Goal: Task Accomplishment & Management: Use online tool/utility

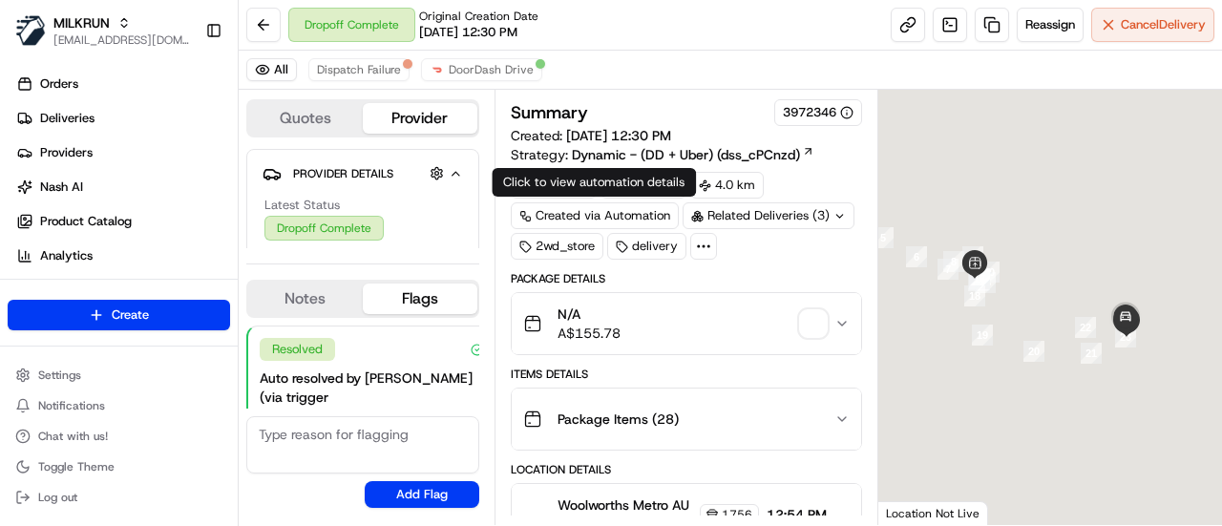
scroll to position [147, 0]
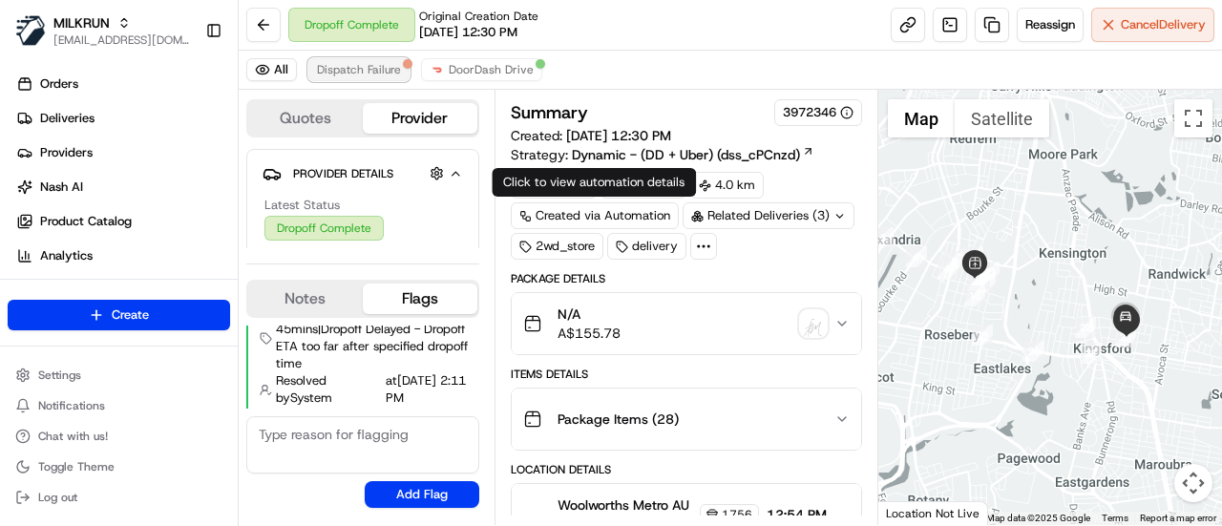
click at [368, 66] on span "Dispatch Failure" at bounding box center [359, 69] width 84 height 15
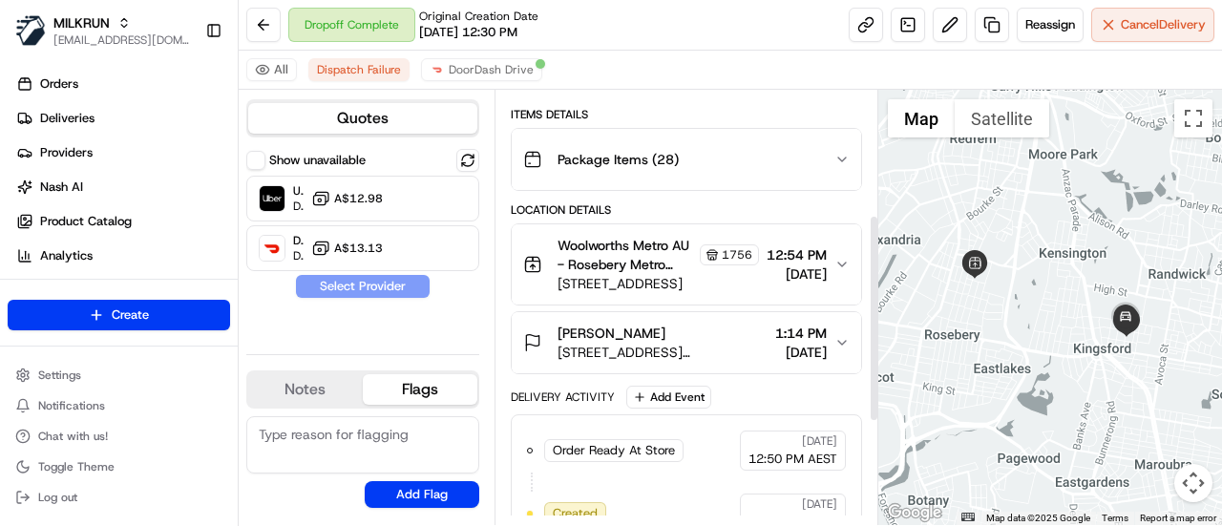
scroll to position [474, 0]
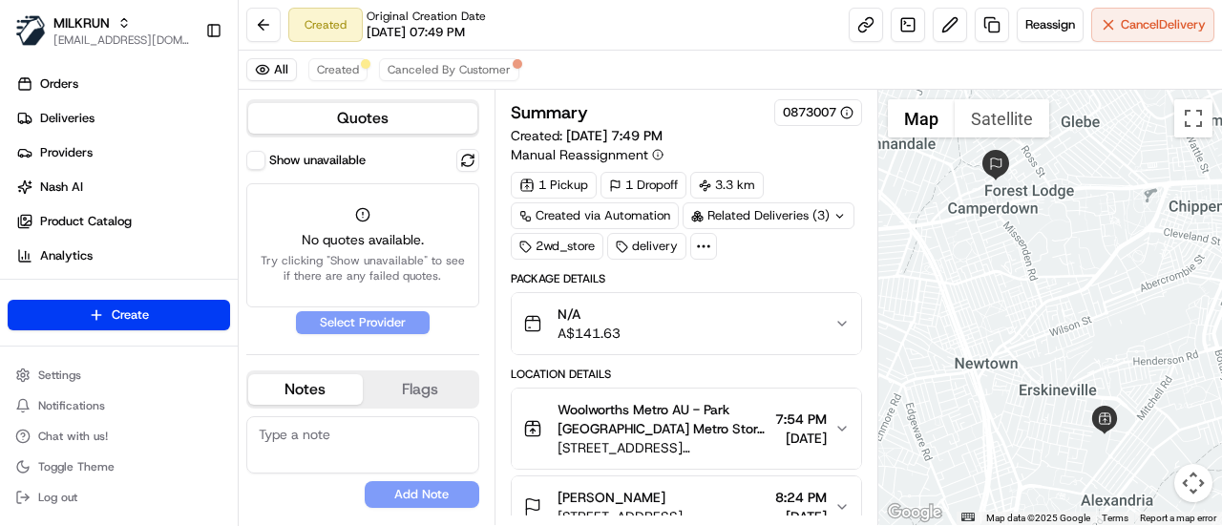
click at [775, 253] on div "1 Pickup 1 Dropoff 3.3 km Created via Automation Related Deliveries (3) 2wd_sto…" at bounding box center [686, 216] width 351 height 88
click at [731, 214] on div "Related Deliveries (3)" at bounding box center [769, 215] width 172 height 27
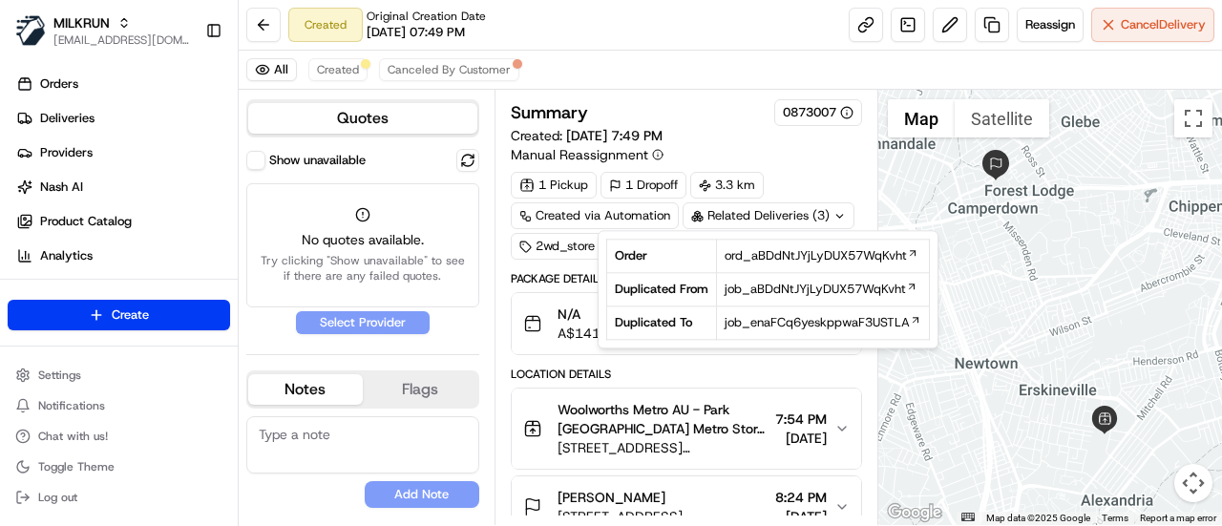
click at [651, 53] on div "All Created Canceled By Customer" at bounding box center [730, 70] width 983 height 39
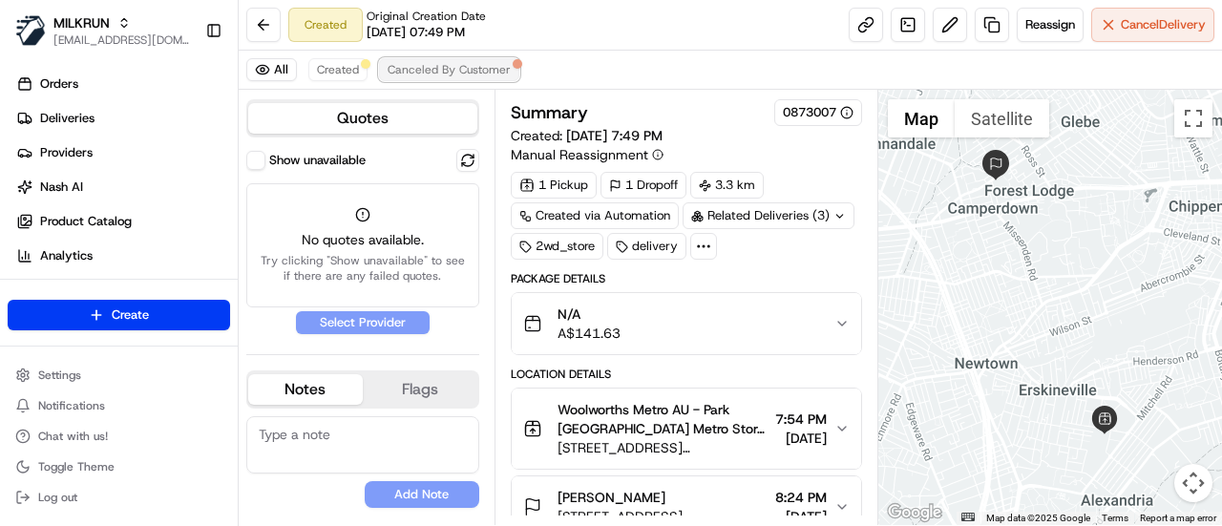
click at [477, 72] on span "Canceled By Customer" at bounding box center [449, 69] width 123 height 15
click at [775, 251] on div "1 Pickup 1 Dropoff 3.3 km Created via Automation Related Deliveries (3) 2wd_sto…" at bounding box center [686, 216] width 351 height 88
click at [747, 212] on div "Related Deliveries (3)" at bounding box center [769, 215] width 172 height 27
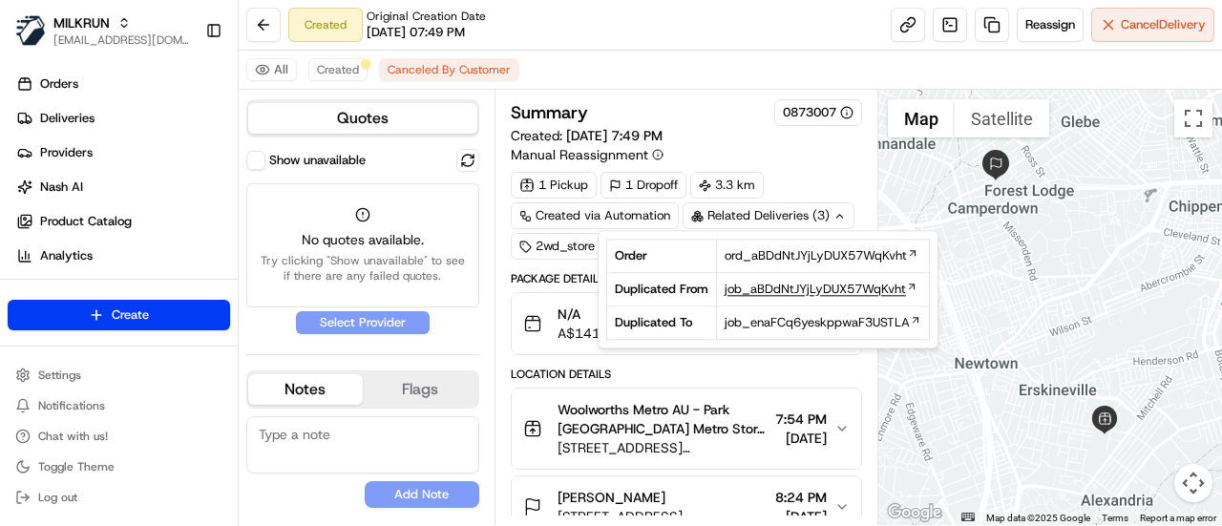
click at [791, 284] on span "job_aBDdNtJYjLyDUX57WqKvht" at bounding box center [815, 289] width 181 height 17
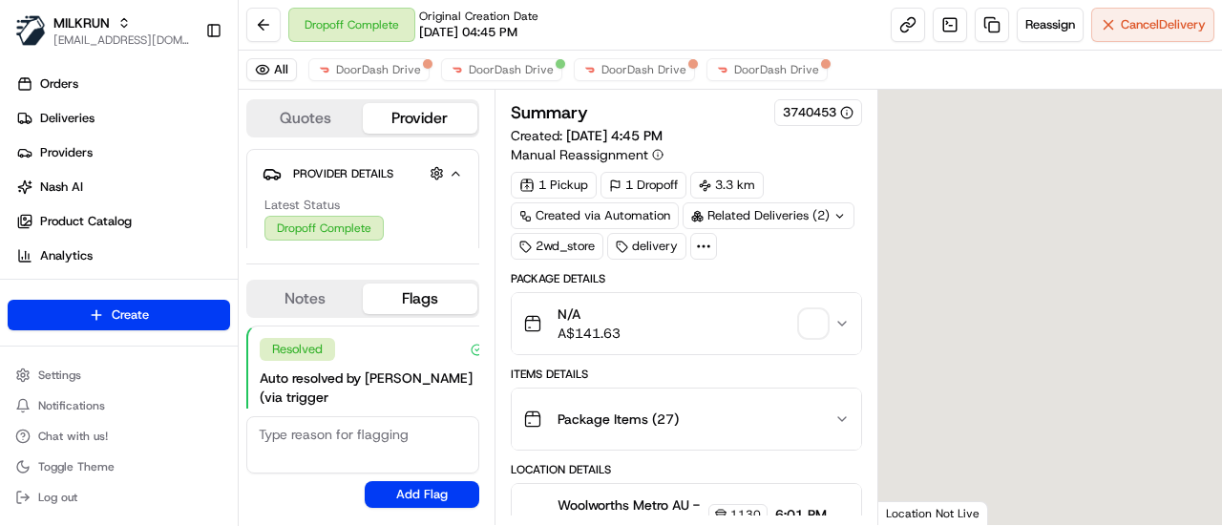
scroll to position [147, 0]
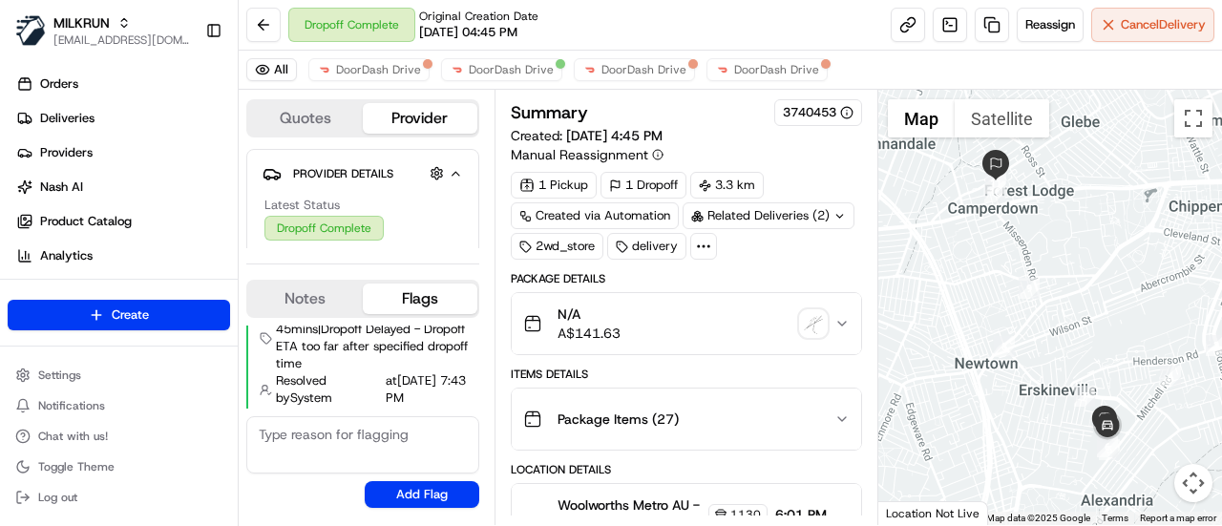
click at [624, 81] on div "All DoorDash Drive DoorDash Drive DoorDash Drive DoorDash Drive" at bounding box center [730, 70] width 983 height 39
click at [638, 68] on span "DoorDash Drive" at bounding box center [643, 69] width 85 height 15
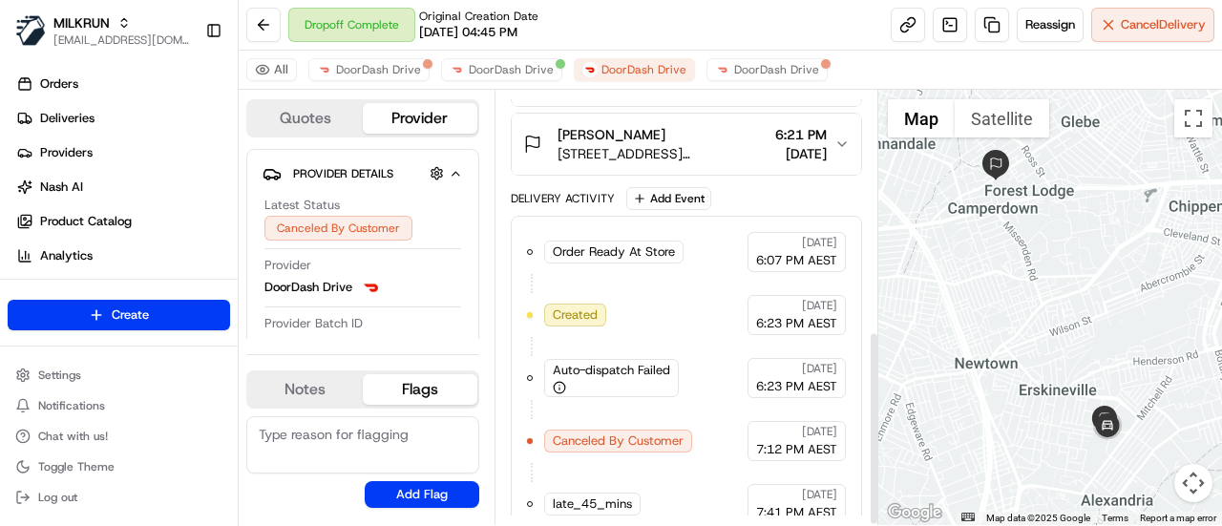
scroll to position [536, 0]
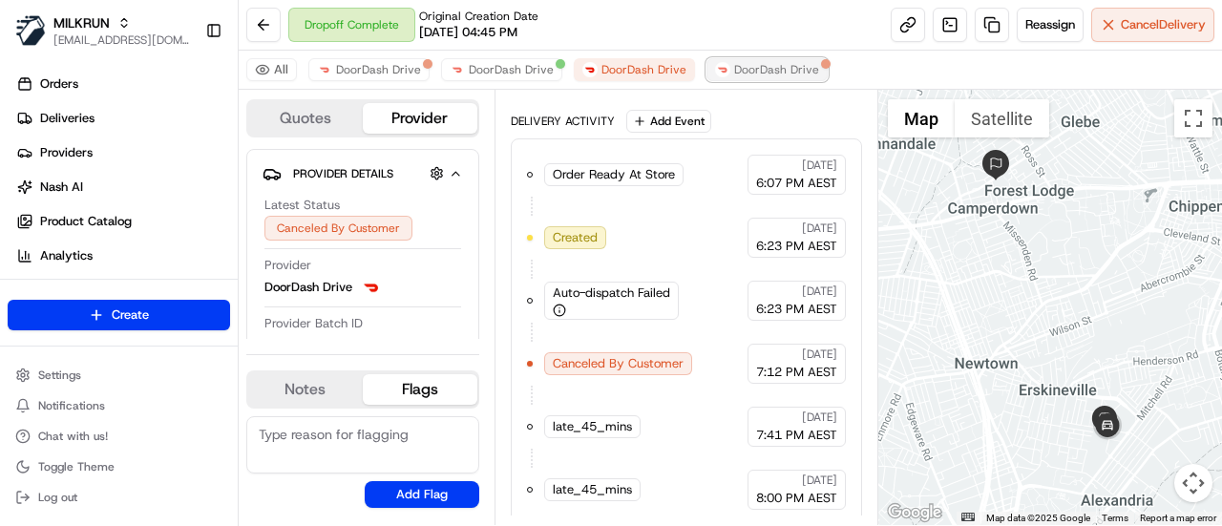
click at [743, 70] on span "DoorDash Drive" at bounding box center [776, 69] width 85 height 15
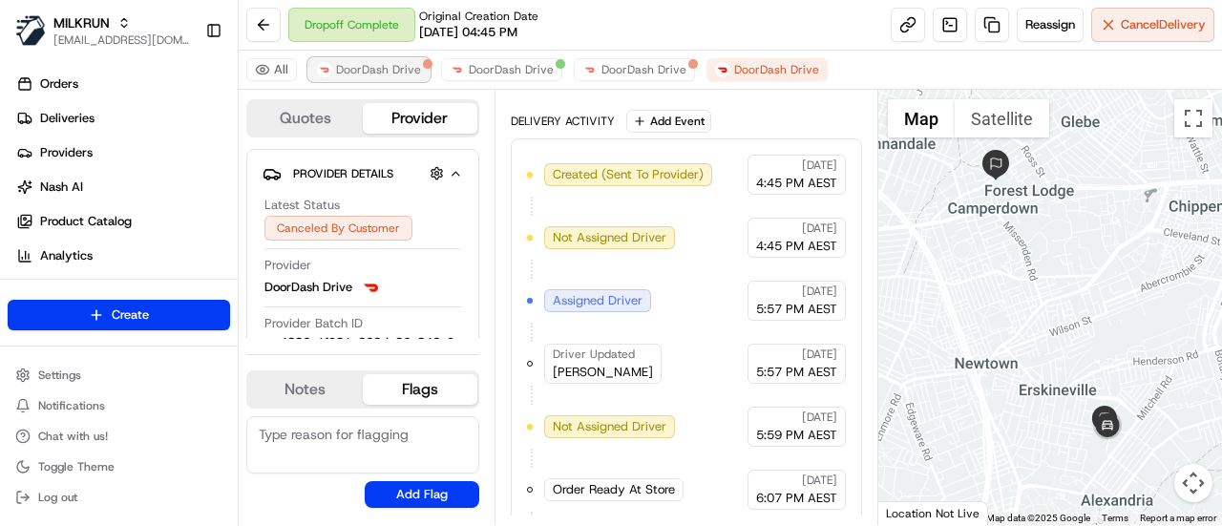
click at [409, 74] on span "DoorDash Drive" at bounding box center [378, 69] width 85 height 15
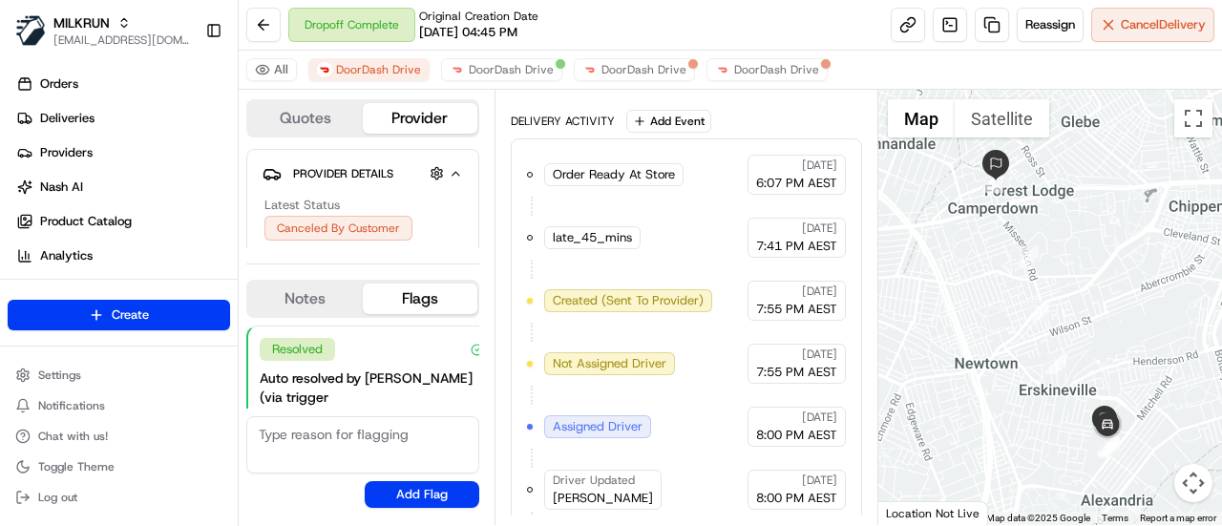
click at [495, 56] on div "All DoorDash Drive DoorDash Drive DoorDash Drive DoorDash Drive" at bounding box center [730, 70] width 983 height 39
click at [496, 63] on span "DoorDash Drive" at bounding box center [511, 69] width 85 height 15
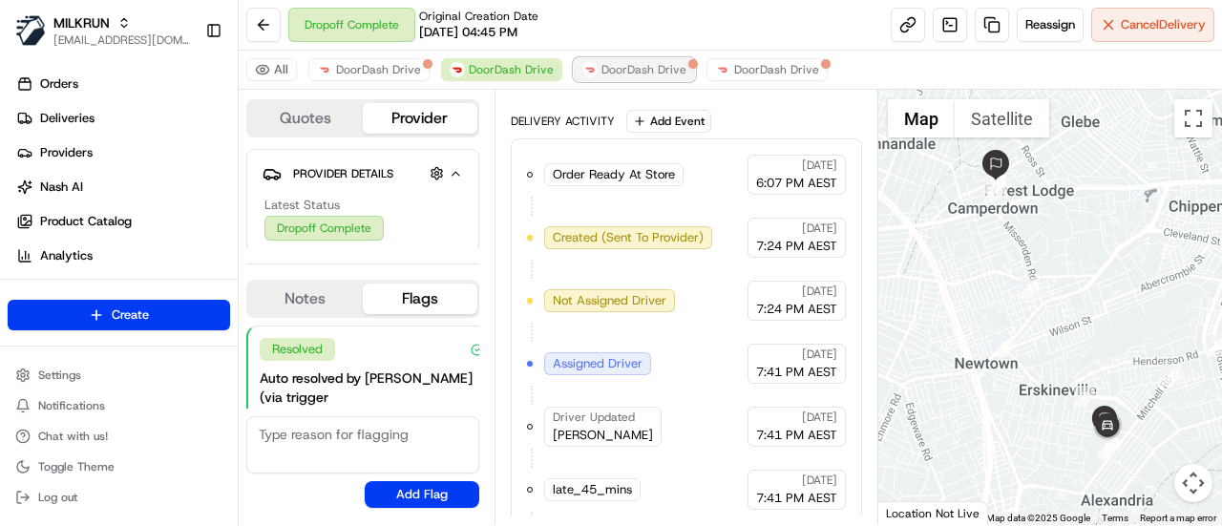
click at [613, 70] on span "DoorDash Drive" at bounding box center [643, 69] width 85 height 15
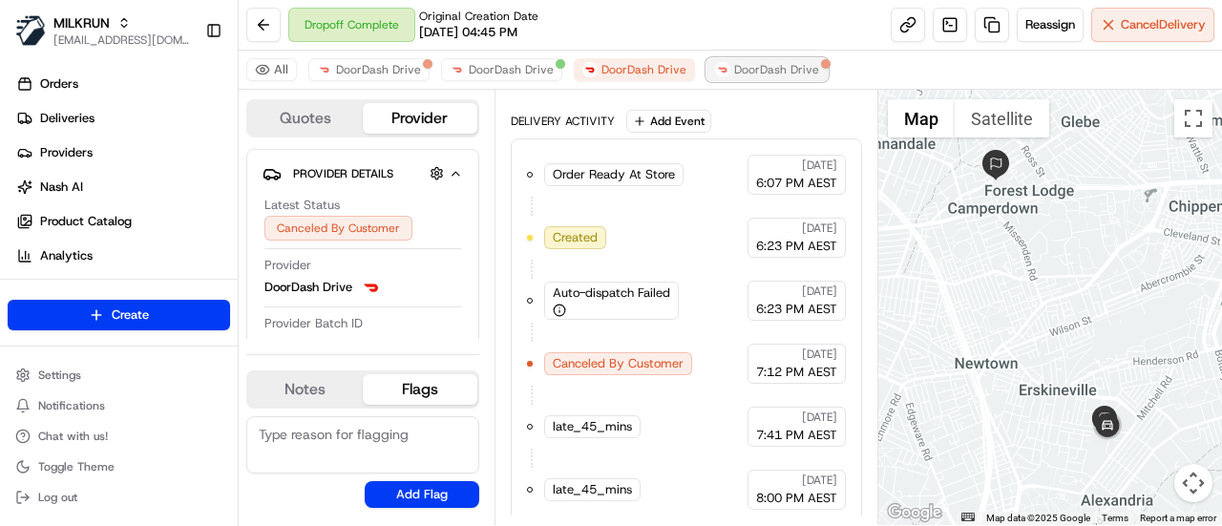
click at [728, 58] on button "DoorDash Drive" at bounding box center [767, 69] width 121 height 23
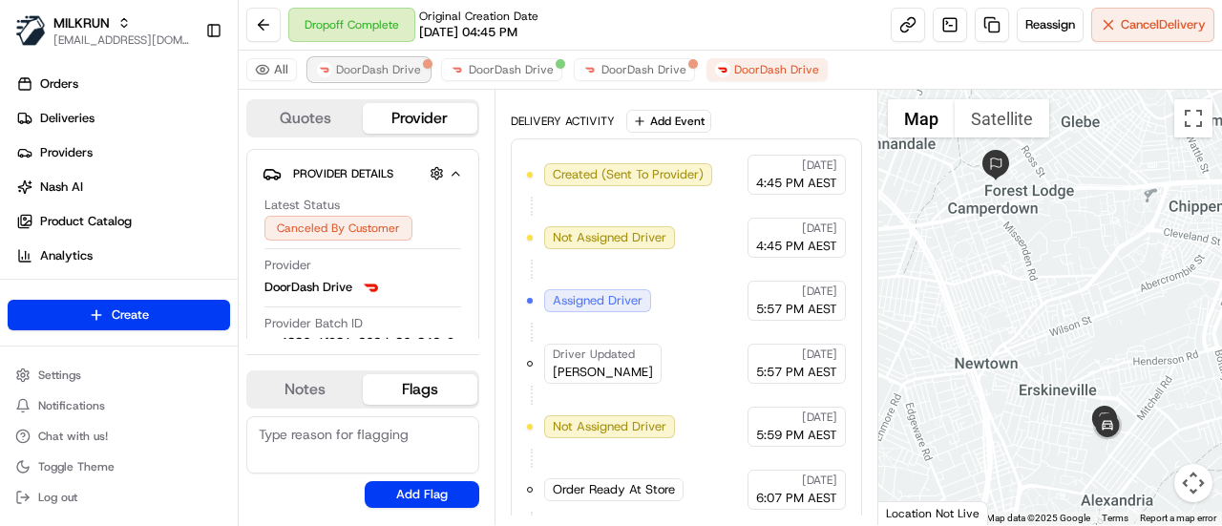
click at [368, 79] on button "DoorDash Drive" at bounding box center [368, 69] width 121 height 23
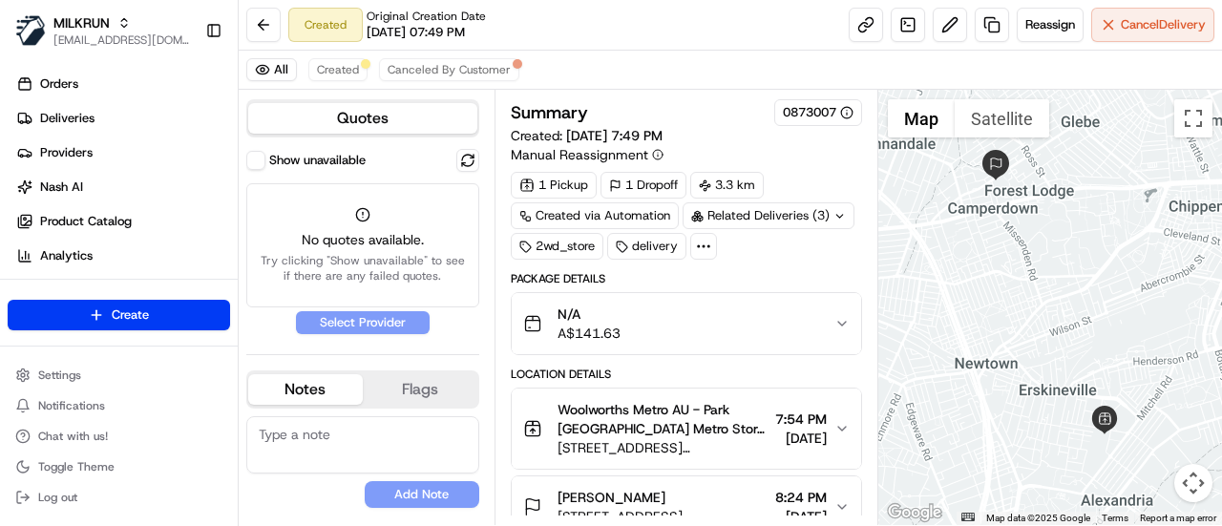
click at [460, 82] on div "All Created Canceled By Customer" at bounding box center [730, 70] width 983 height 39
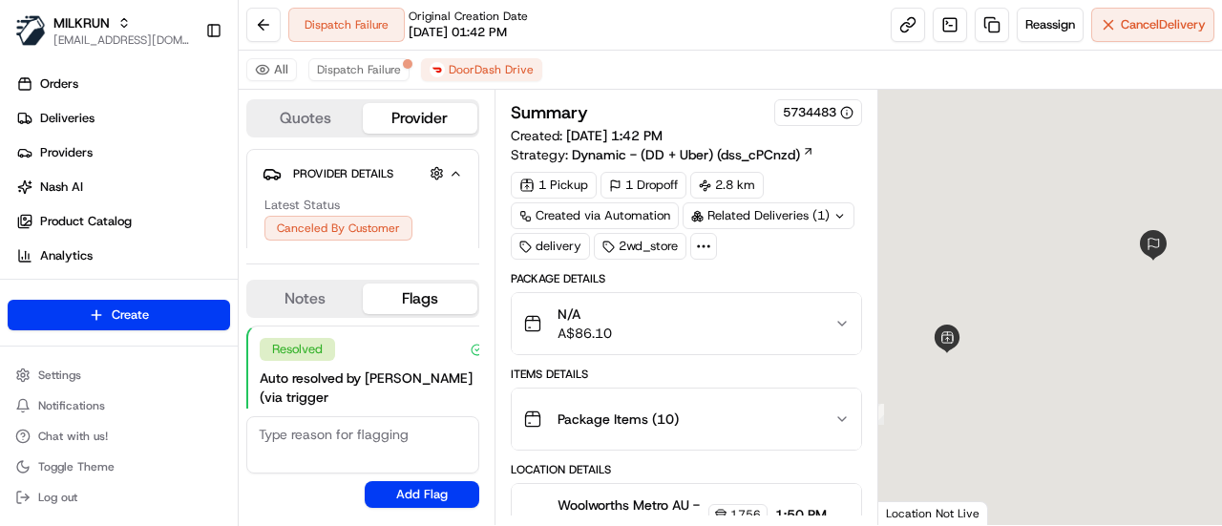
scroll to position [147, 0]
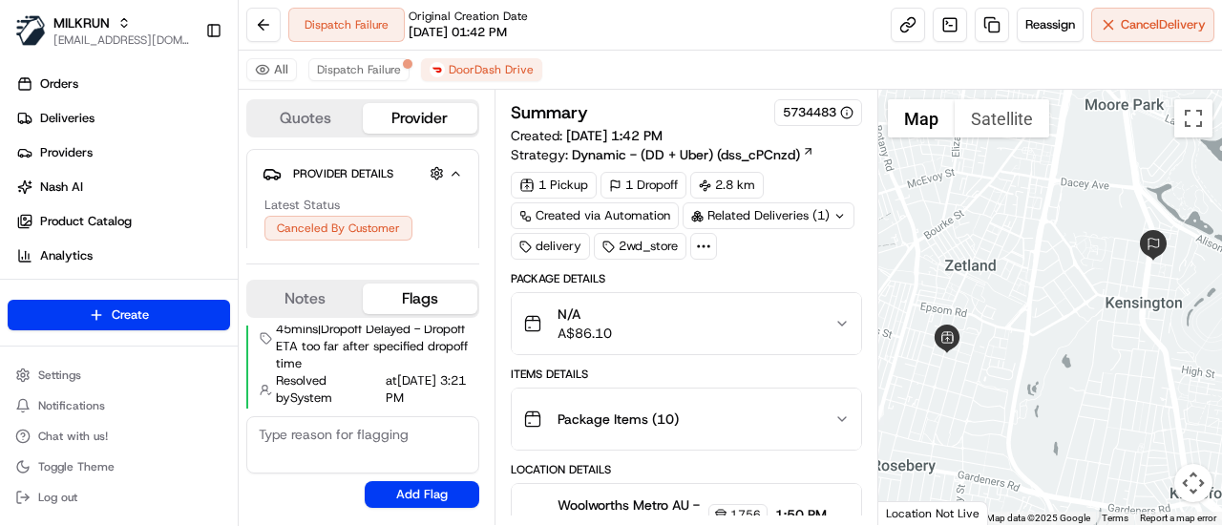
click at [720, 367] on div "Items Details" at bounding box center [686, 374] width 351 height 15
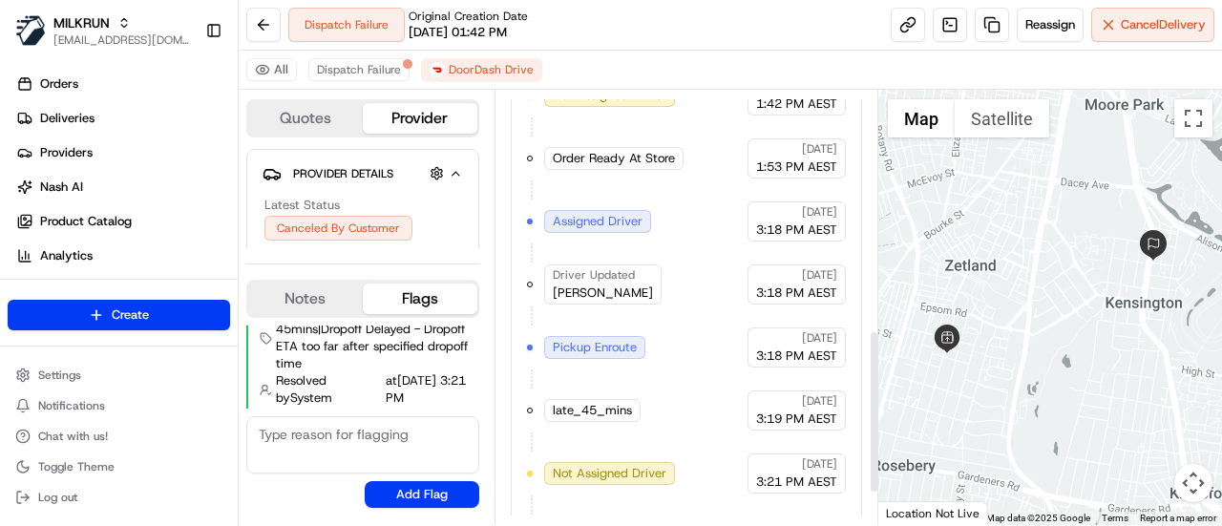
scroll to position [723, 0]
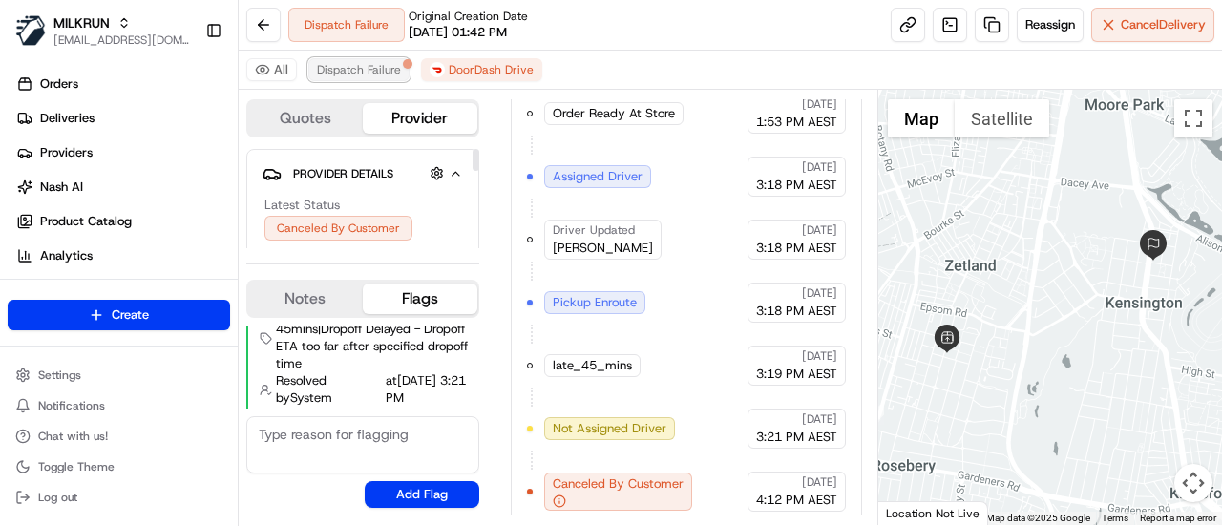
click at [388, 74] on span "Dispatch Failure" at bounding box center [359, 69] width 84 height 15
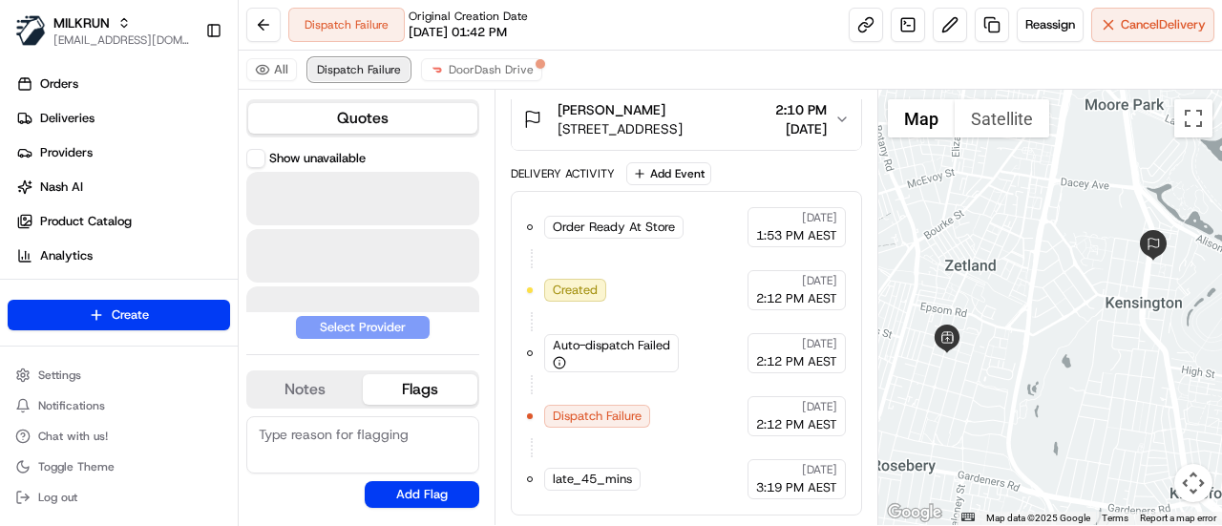
scroll to position [474, 0]
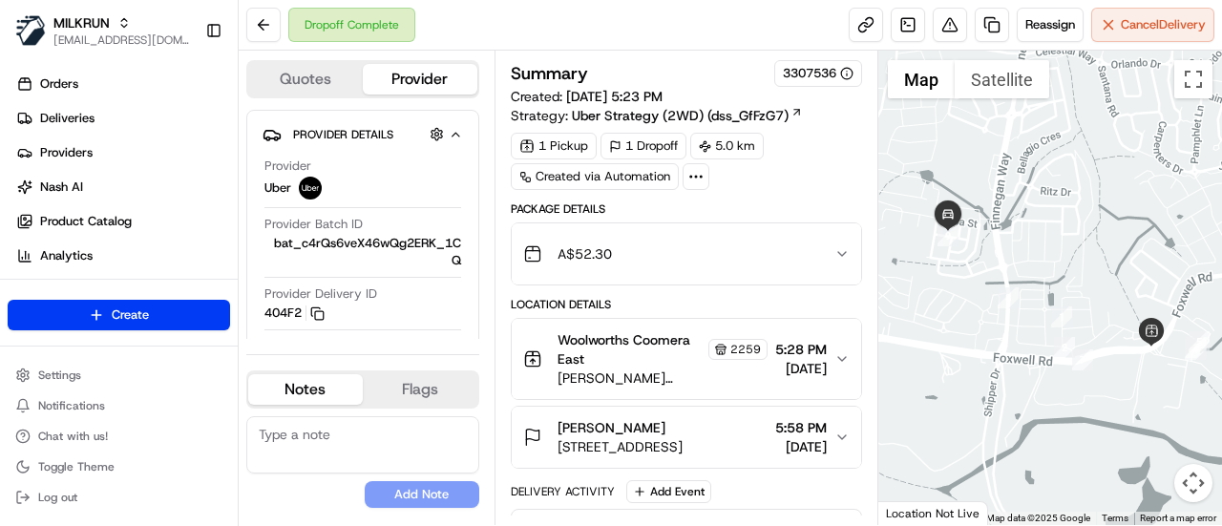
click at [785, 164] on div "1 Pickup 1 Dropoff 5.0 km Created via Automation" at bounding box center [686, 161] width 351 height 57
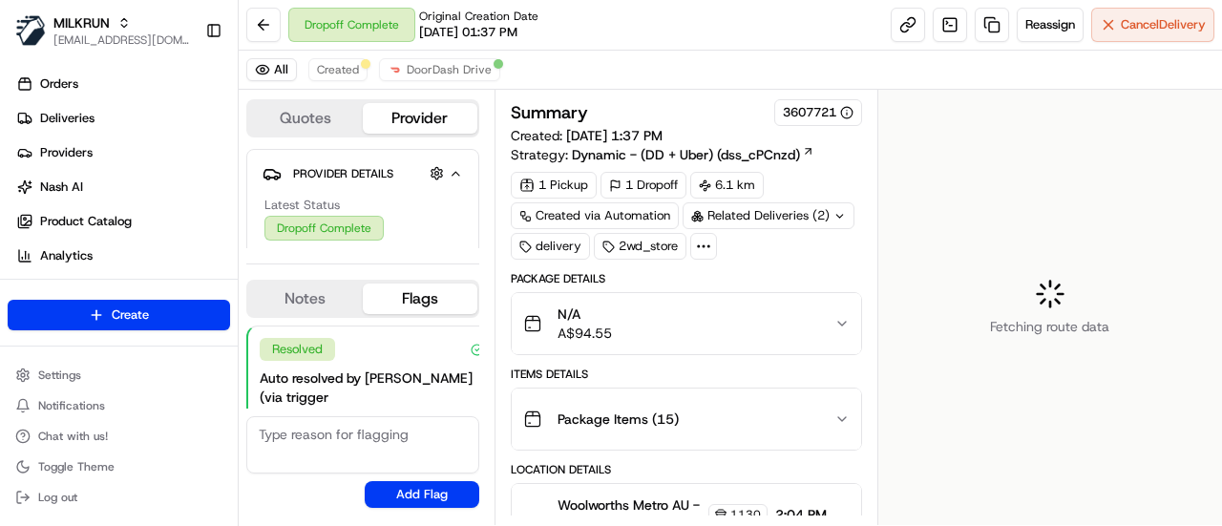
scroll to position [147, 0]
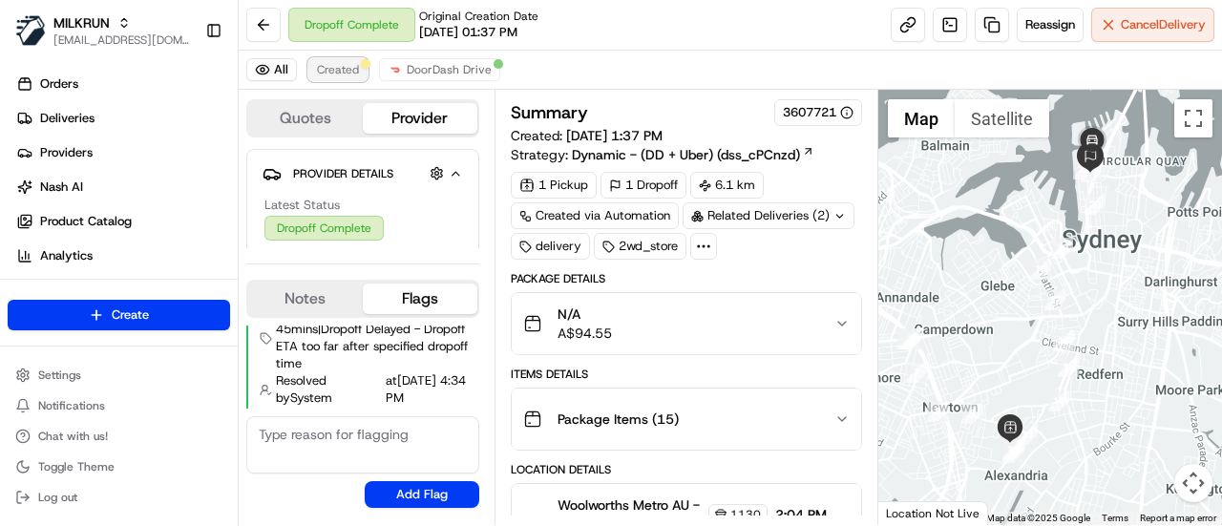
click at [346, 73] on span "Created" at bounding box center [338, 69] width 42 height 15
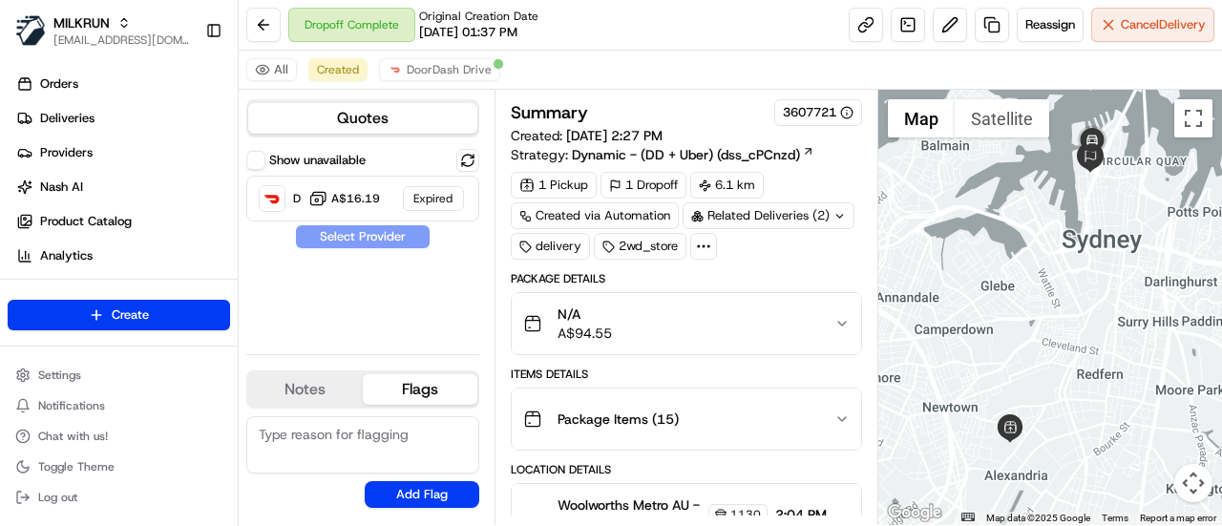
click at [764, 271] on div "Package Details" at bounding box center [686, 278] width 351 height 15
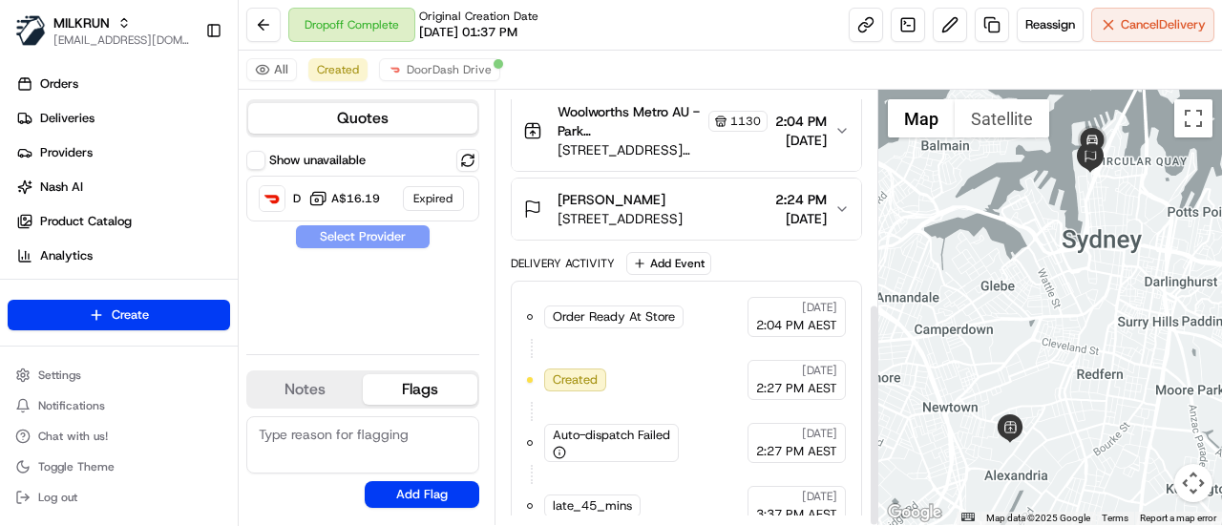
scroll to position [411, 0]
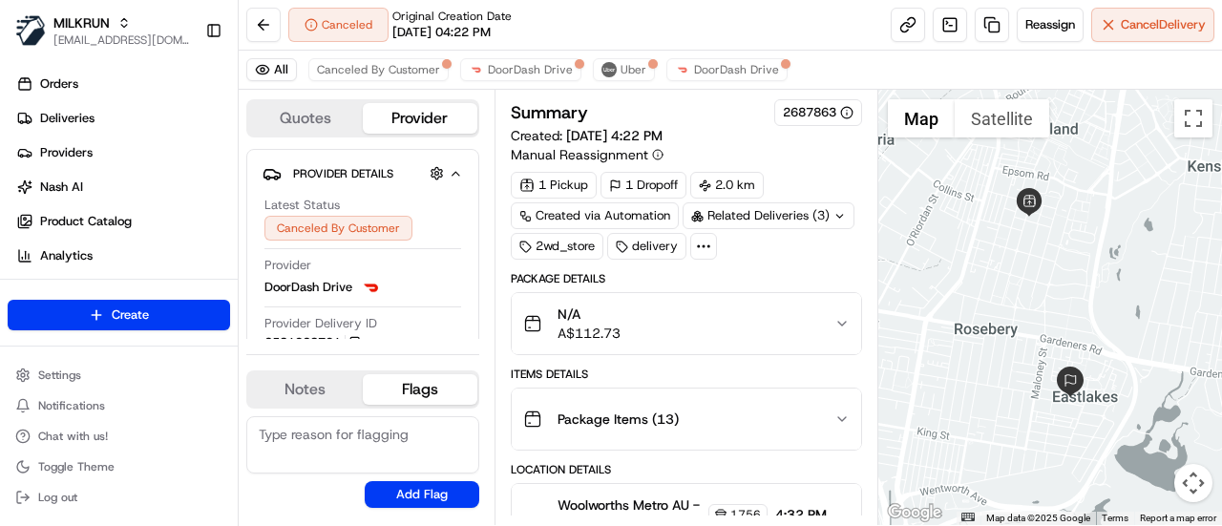
click at [763, 249] on div "1 Pickup 1 Dropoff 2.0 km Created via Automation Related Deliveries (3) 2wd_sto…" at bounding box center [686, 216] width 351 height 88
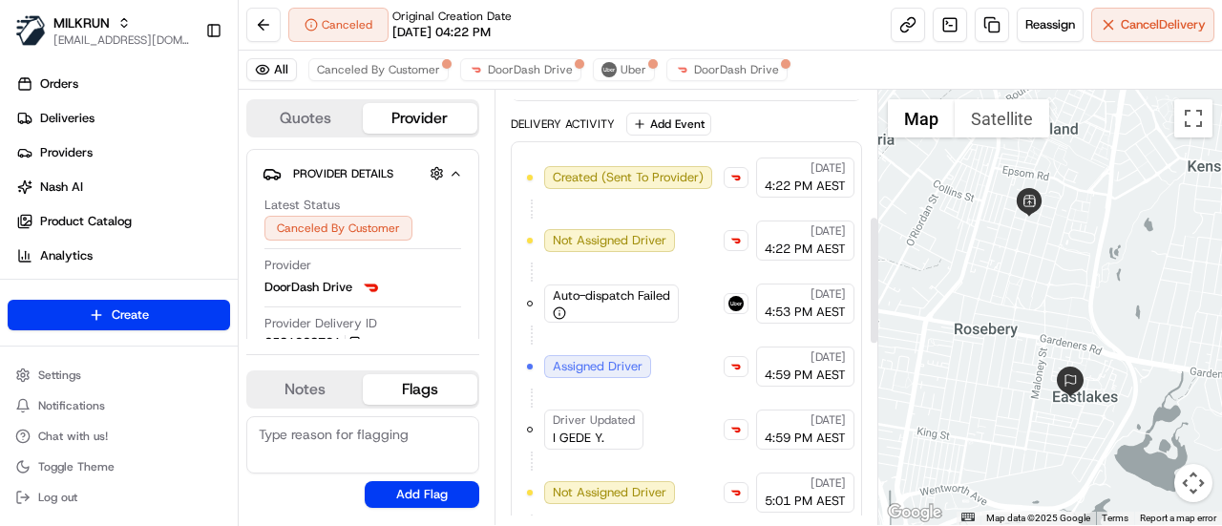
scroll to position [535, 0]
